Goal: Information Seeking & Learning: Learn about a topic

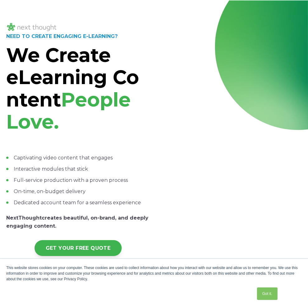
click at [94, 122] on span "People Love." at bounding box center [68, 111] width 125 height 46
click at [56, 132] on span "People Love." at bounding box center [68, 111] width 125 height 46
